Goal: Information Seeking & Learning: Understand process/instructions

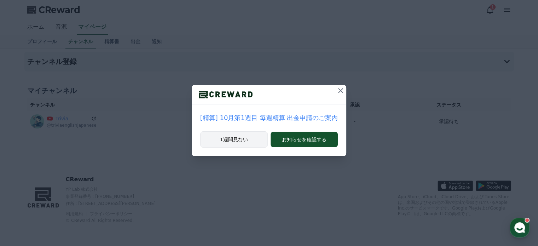
click at [262, 141] on button "1週間見ない" at bounding box center [234, 139] width 68 height 16
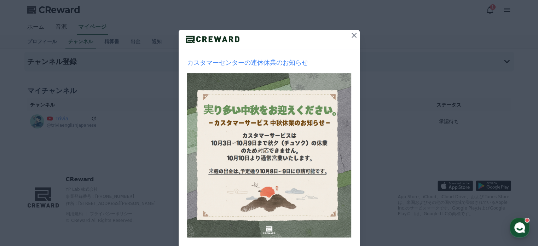
scroll to position [71, 0]
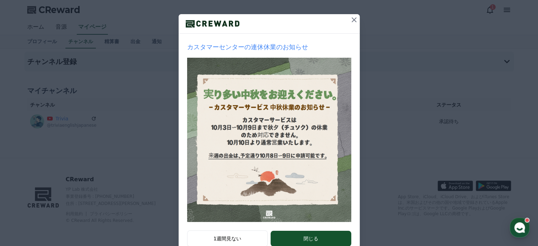
click at [354, 21] on icon at bounding box center [354, 20] width 8 height 8
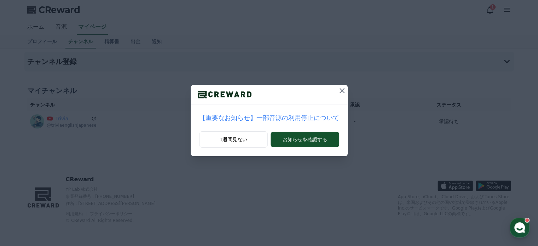
scroll to position [0, 0]
click at [338, 87] on icon at bounding box center [342, 90] width 8 height 8
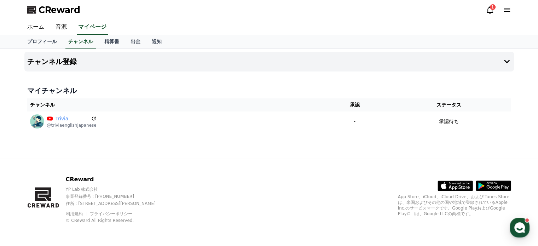
click at [489, 11] on icon at bounding box center [489, 10] width 8 height 8
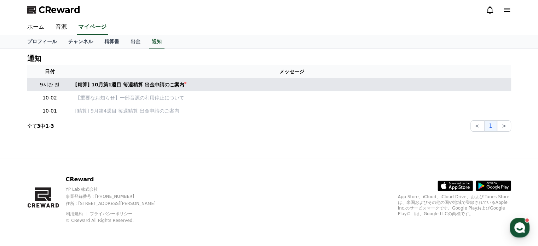
click at [176, 86] on link "[精算] 10月第1週目 毎週精算 出金申請のご案内" at bounding box center [291, 84] width 433 height 7
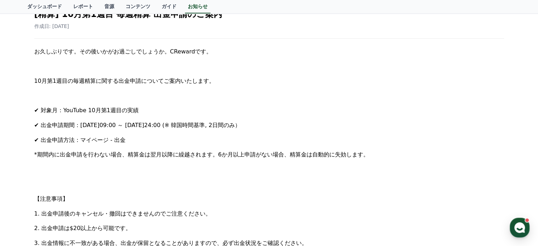
scroll to position [106, 0]
